Goal: Navigation & Orientation: Find specific page/section

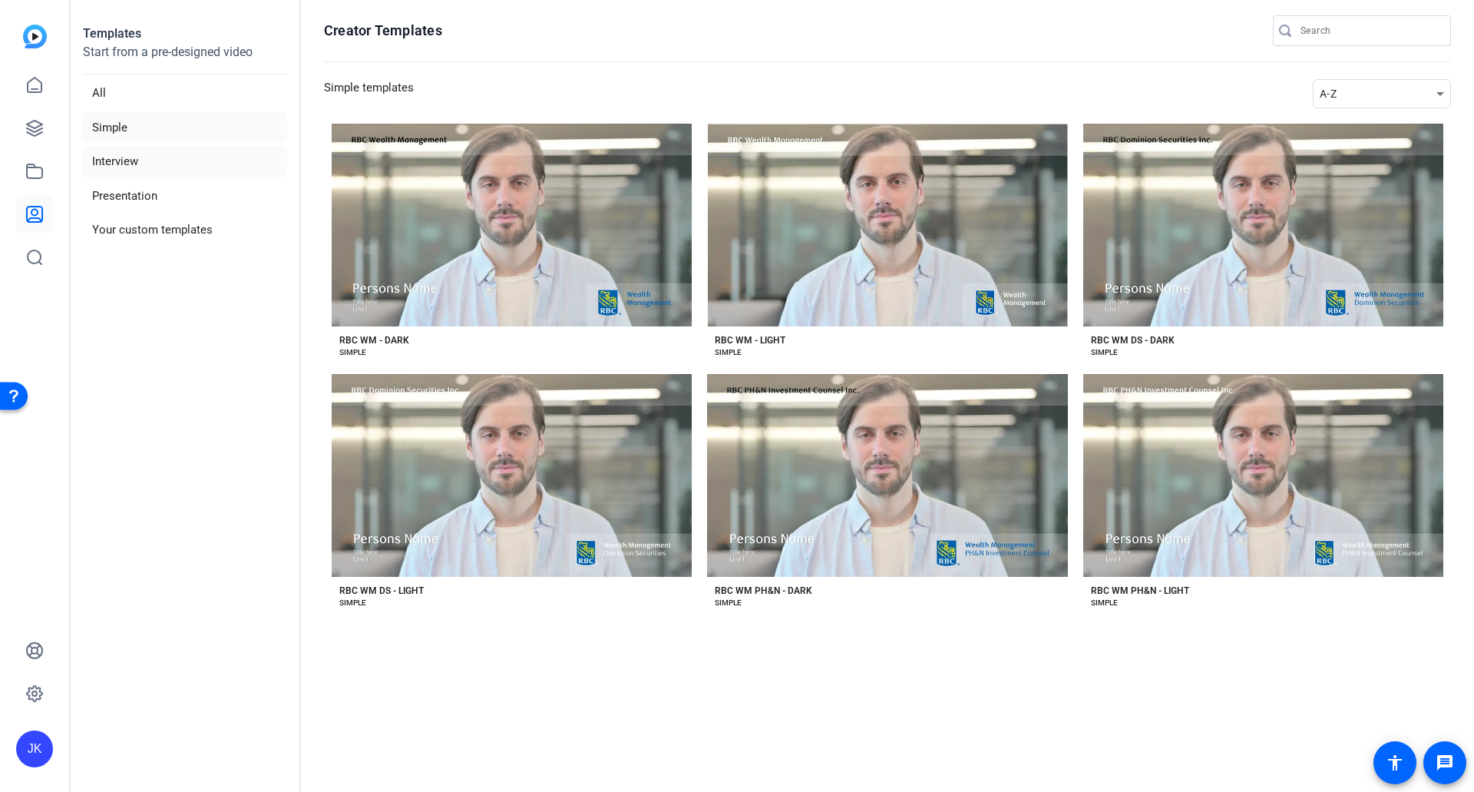
click at [124, 157] on li "Interview" at bounding box center [185, 161] width 204 height 31
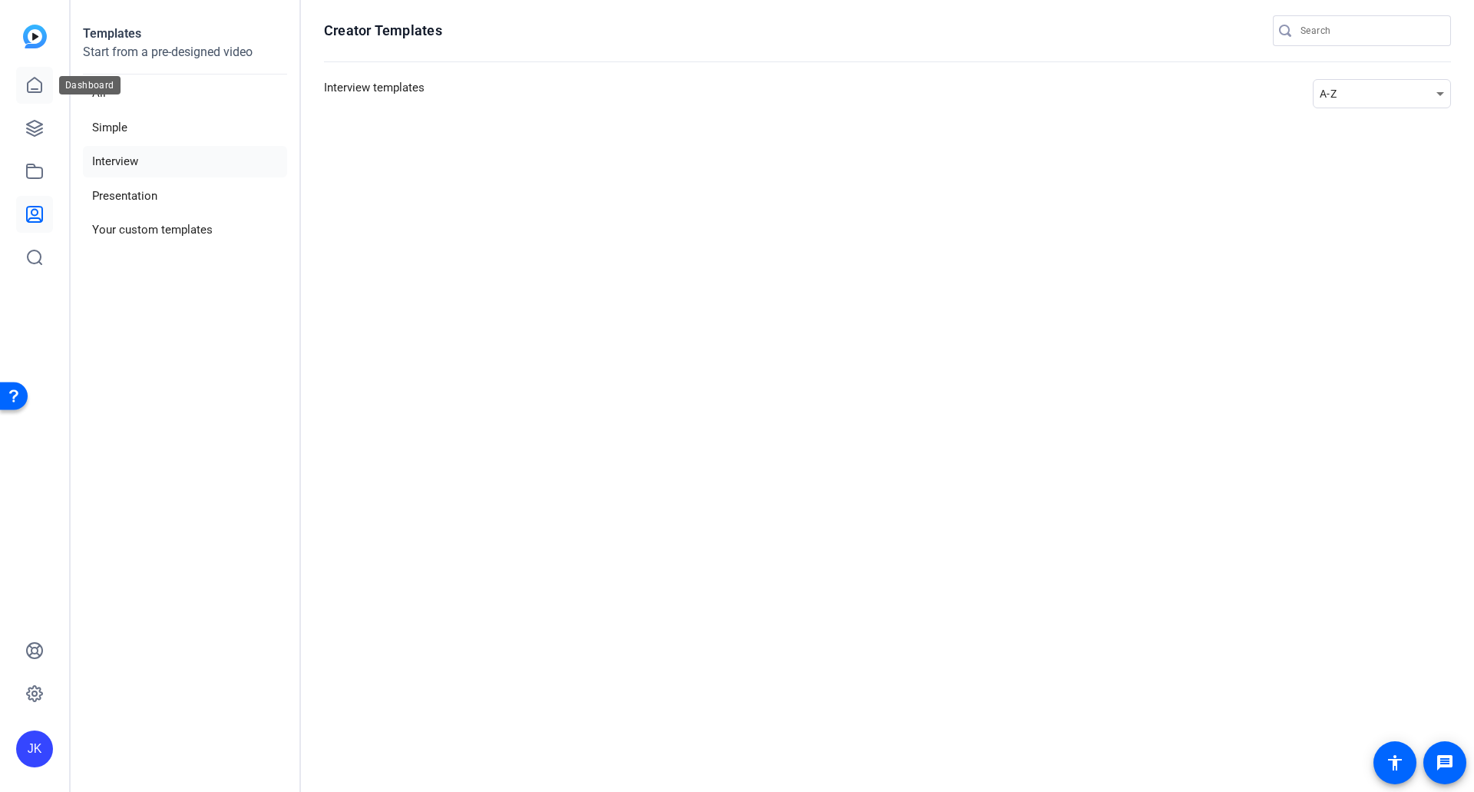
click at [33, 88] on icon at bounding box center [34, 85] width 18 height 18
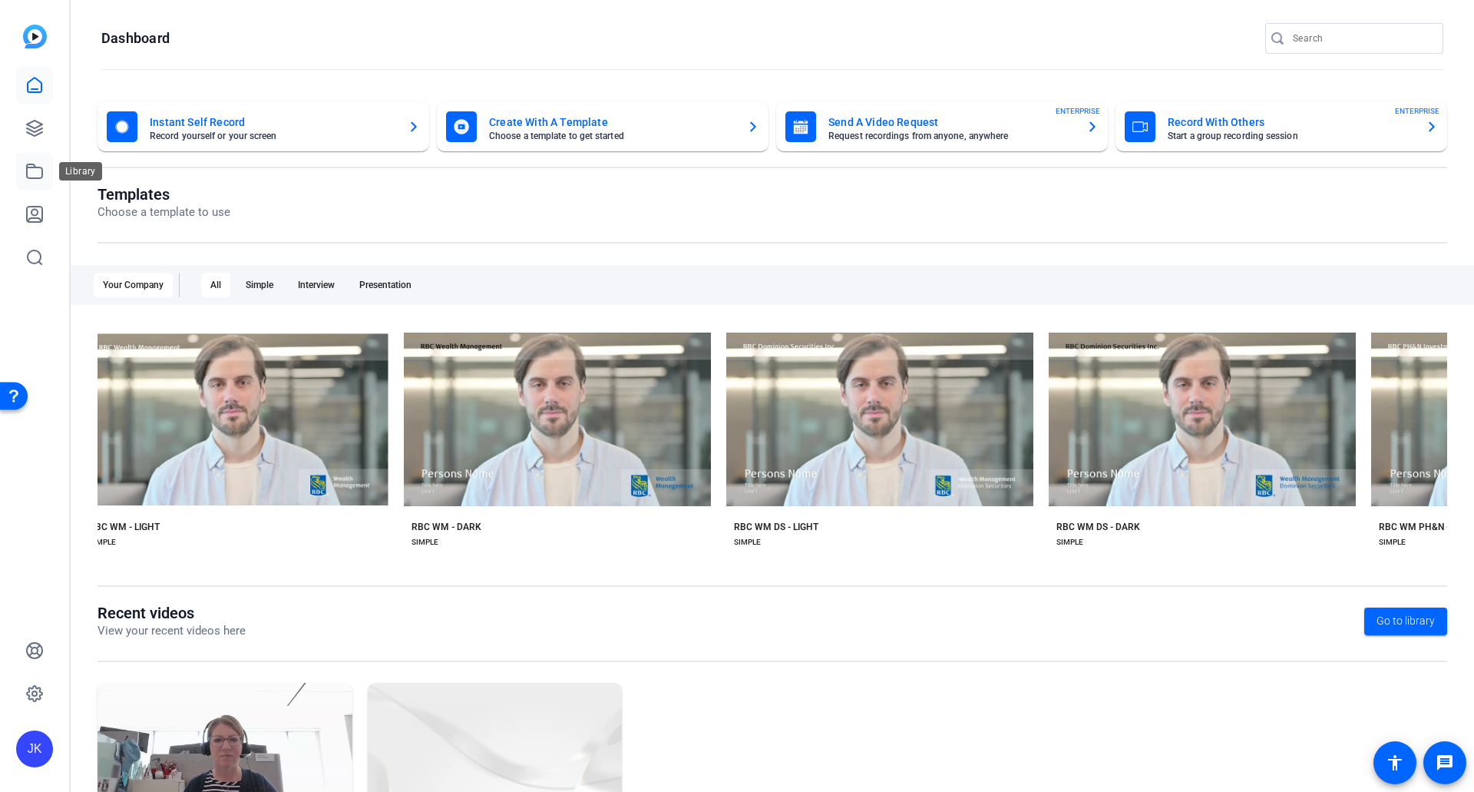
click at [42, 166] on icon at bounding box center [34, 171] width 18 height 18
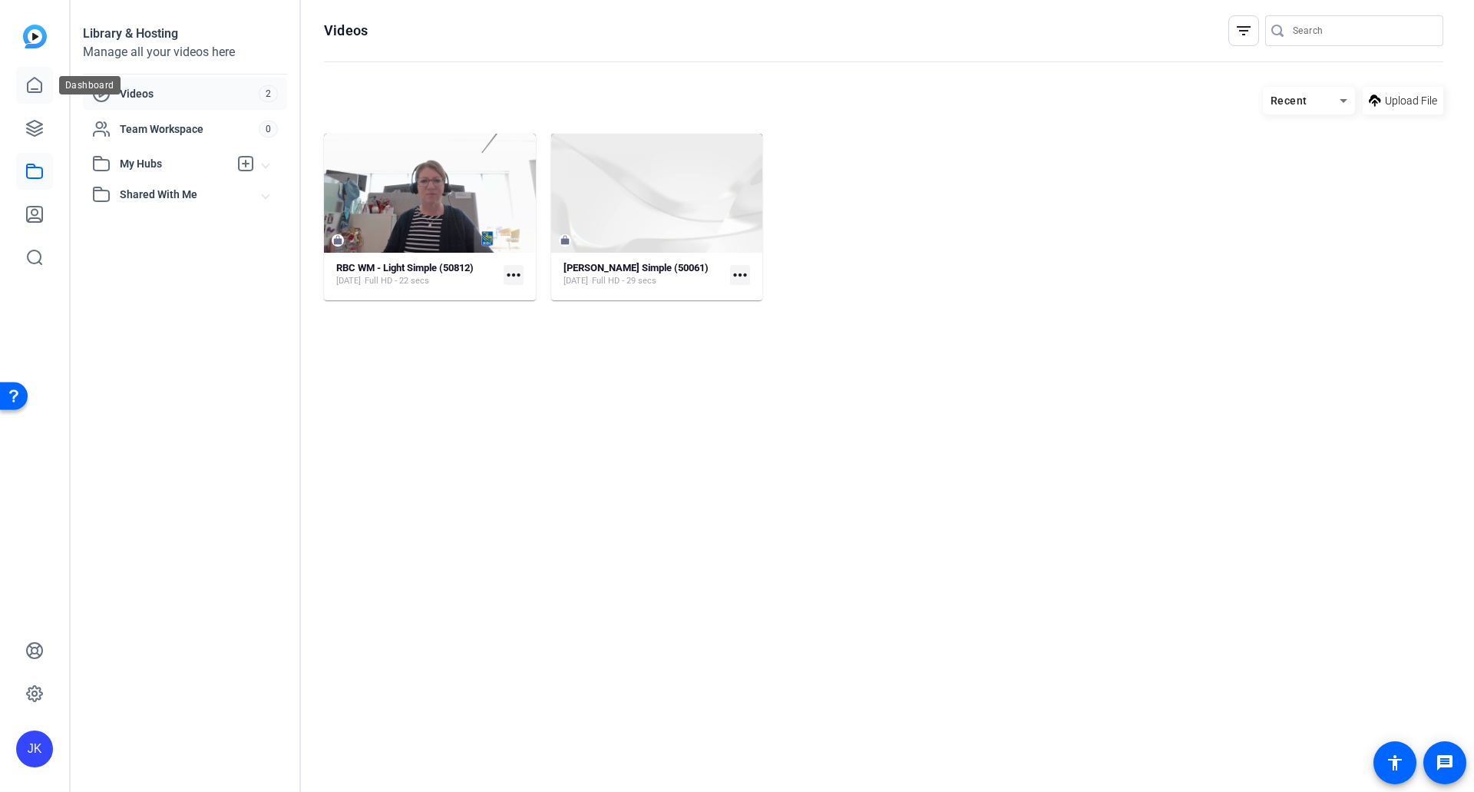
click at [37, 87] on icon at bounding box center [34, 85] width 18 height 18
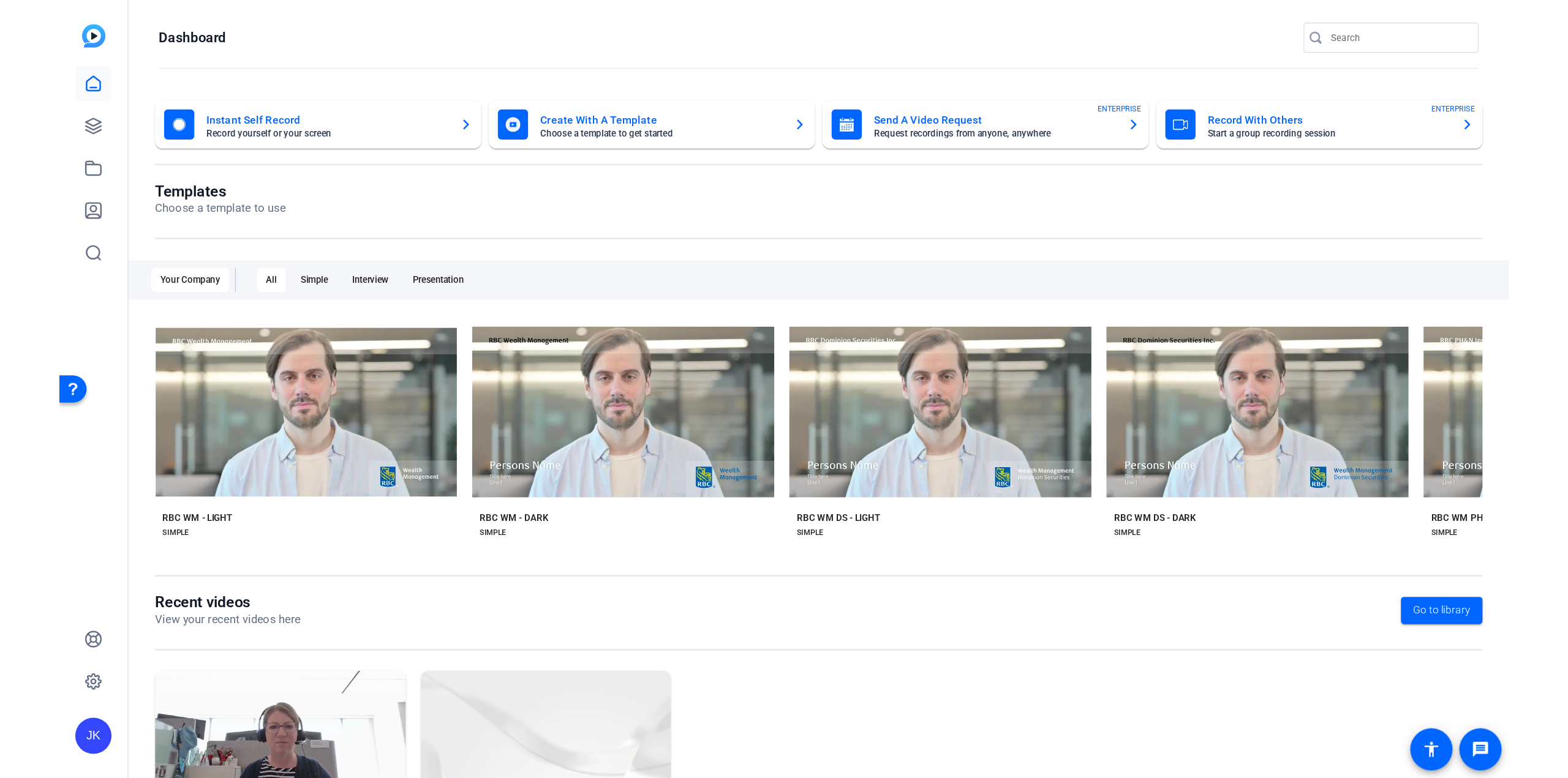
scroll to position [92, 0]
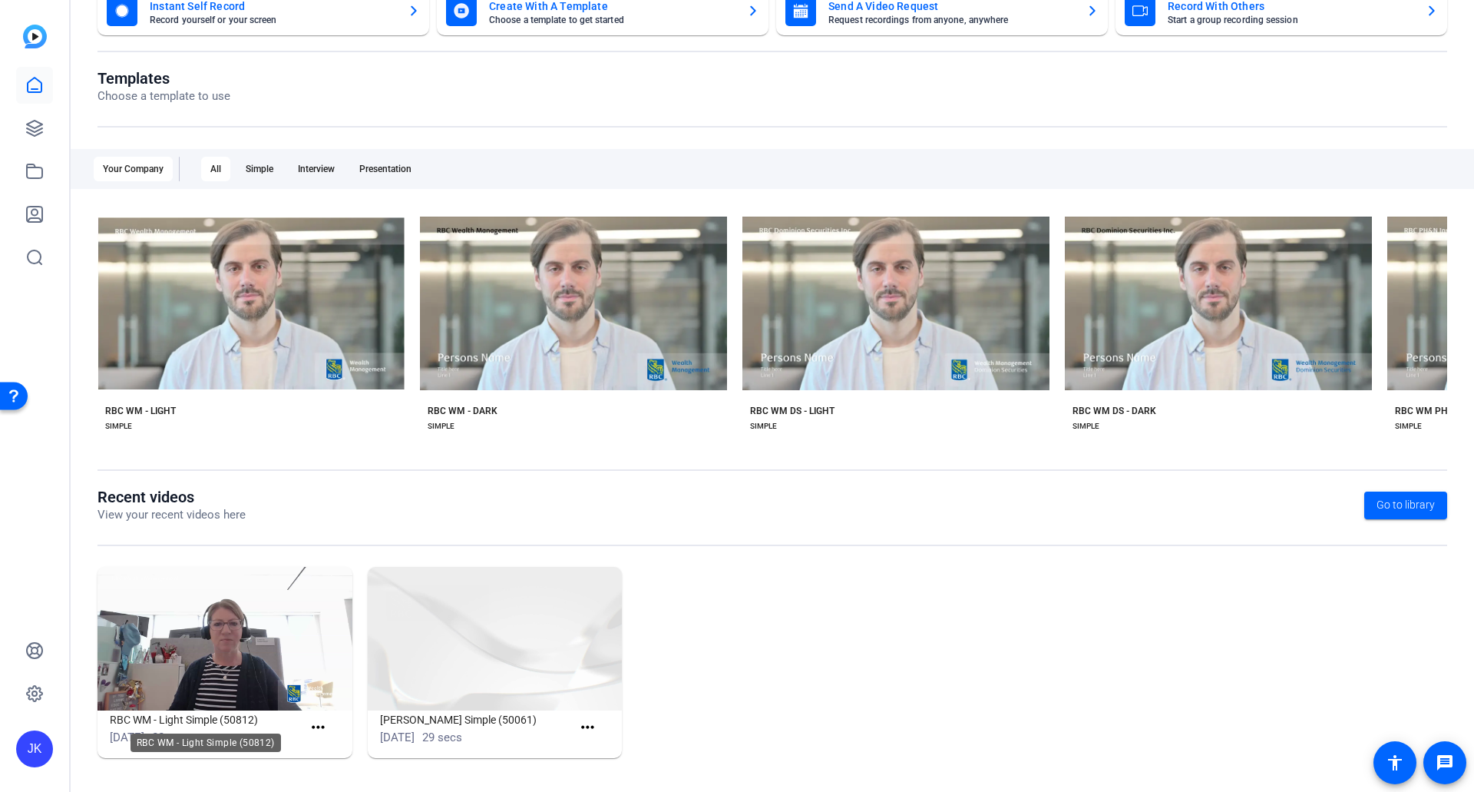
click at [207, 712] on h1 "RBC WM - Light Simple (50812)" at bounding box center [206, 719] width 193 height 18
click at [153, 718] on h1 "RBC WM - Light Simple (50812)" at bounding box center [206, 719] width 193 height 18
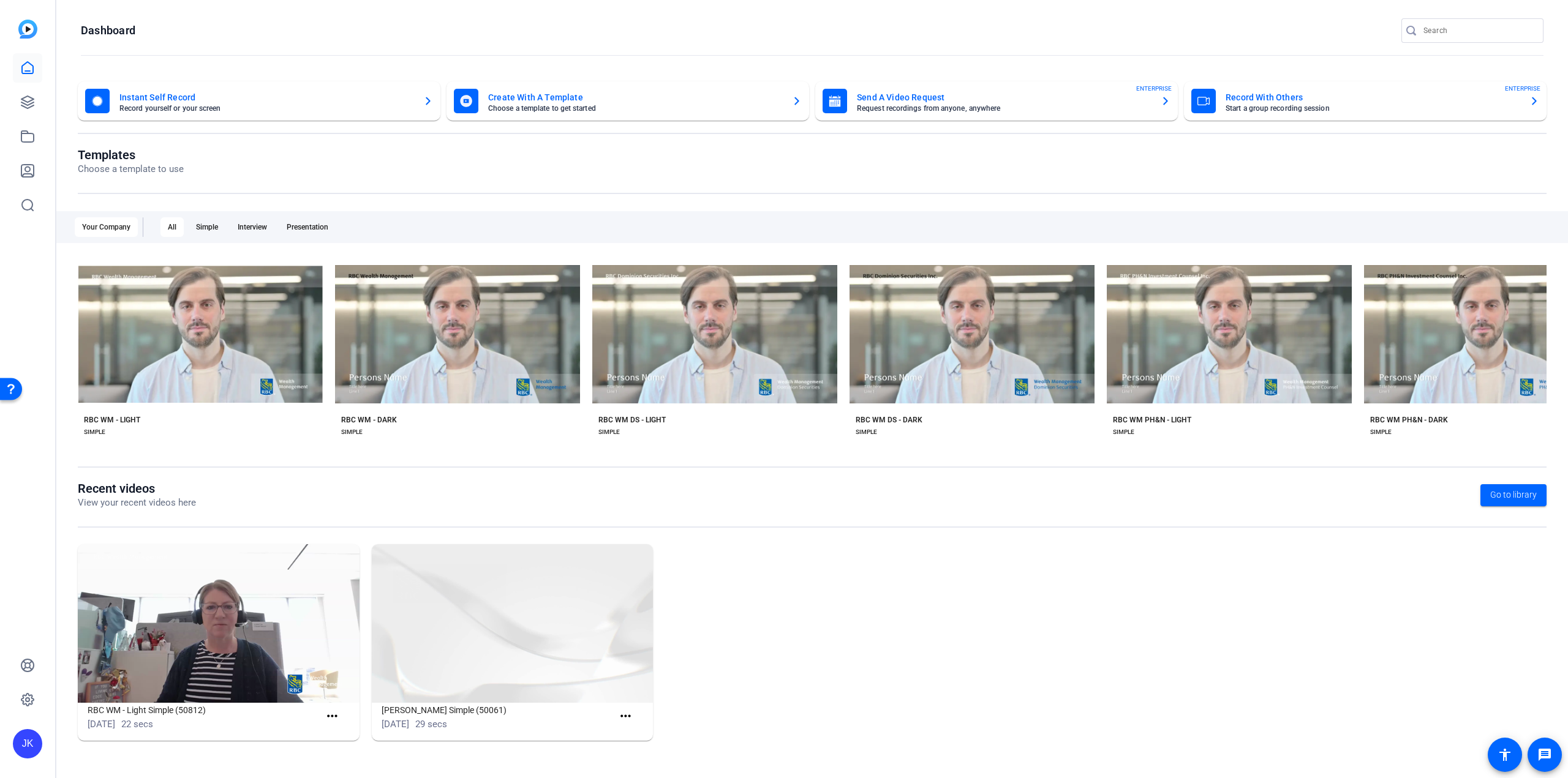
scroll to position [0, 0]
